Goal: Communication & Community: Answer question/provide support

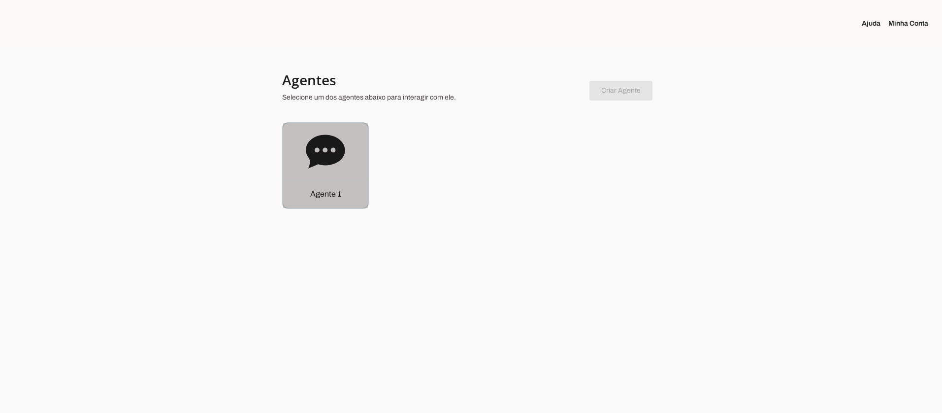
click at [312, 148] on icon at bounding box center [325, 150] width 39 height 33
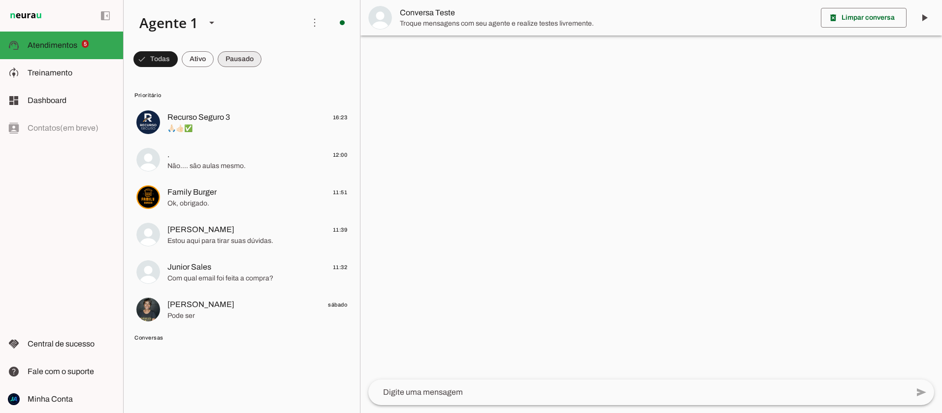
click at [178, 63] on span at bounding box center [155, 59] width 44 height 24
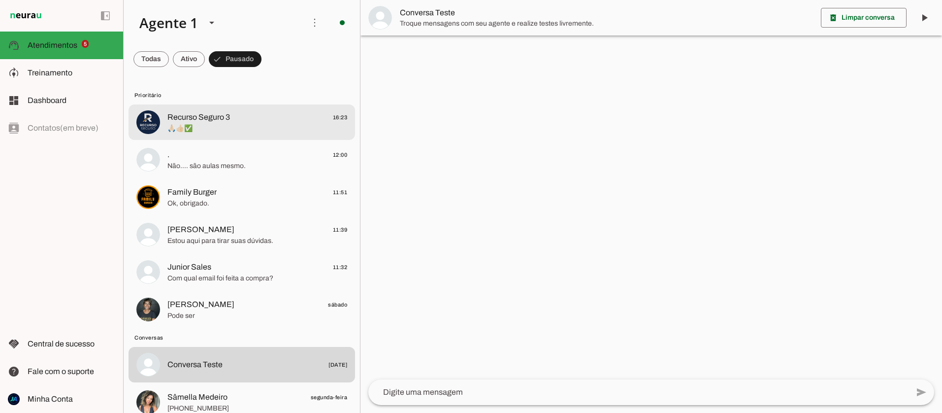
click at [233, 121] on span "Recurso Seguro 3 16:23" at bounding box center [257, 117] width 180 height 12
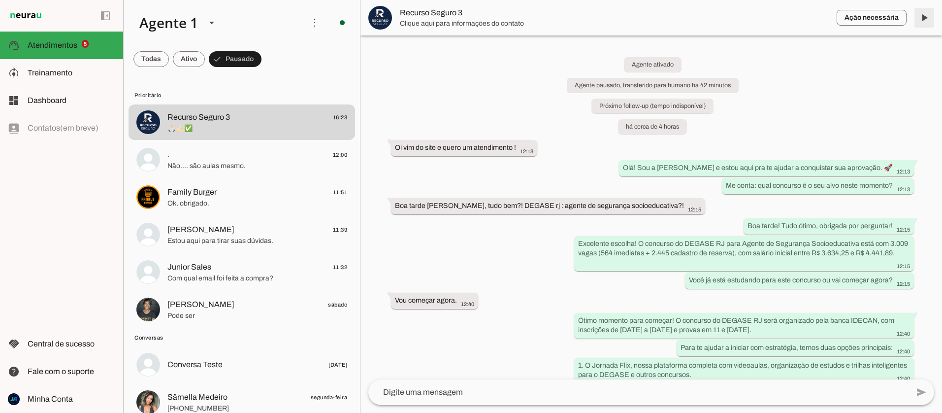
click at [920, 17] on span at bounding box center [924, 18] width 24 height 24
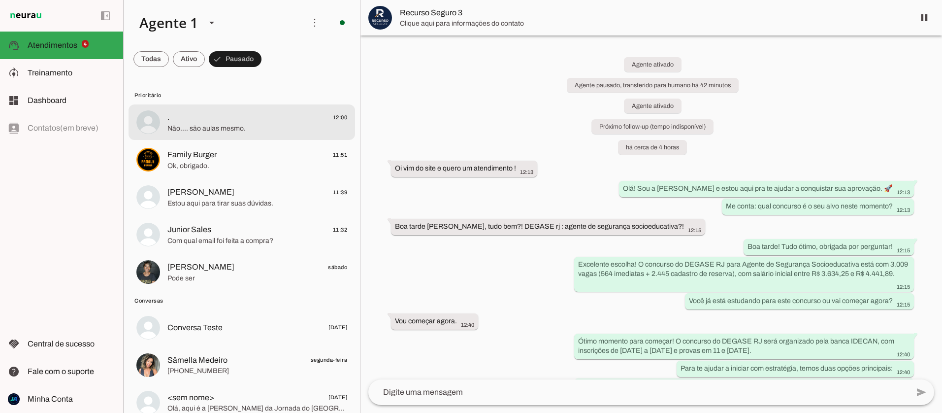
click at [300, 120] on span ". 12:00" at bounding box center [257, 117] width 180 height 12
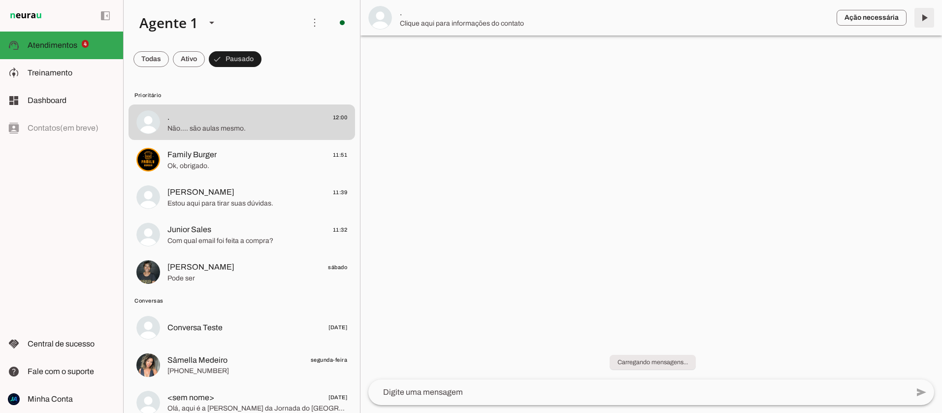
click at [922, 16] on span at bounding box center [924, 18] width 24 height 24
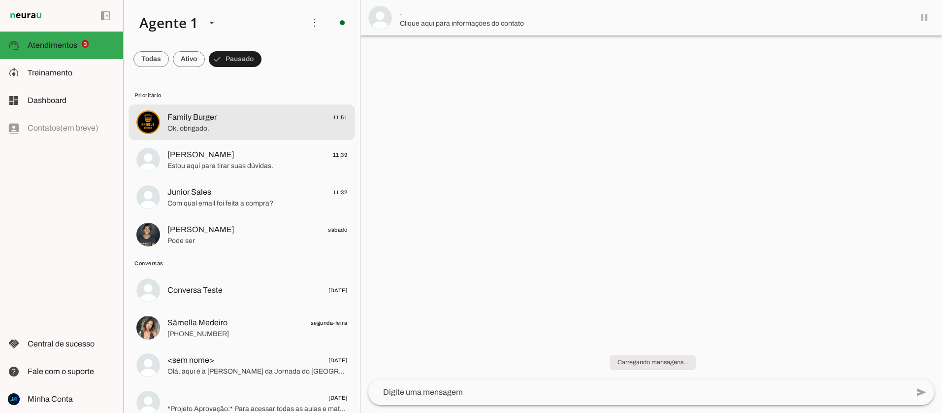
click at [301, 125] on span "Ok, obrigado." at bounding box center [257, 129] width 180 height 10
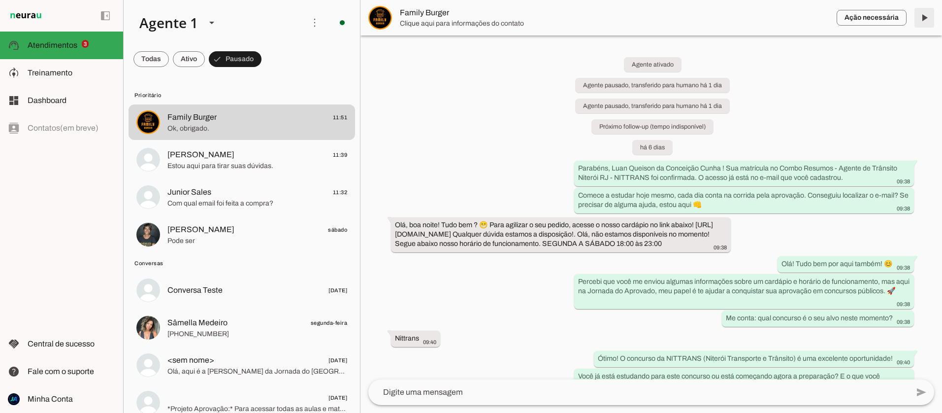
click at [924, 17] on span at bounding box center [924, 18] width 24 height 24
